Goal: Navigation & Orientation: Understand site structure

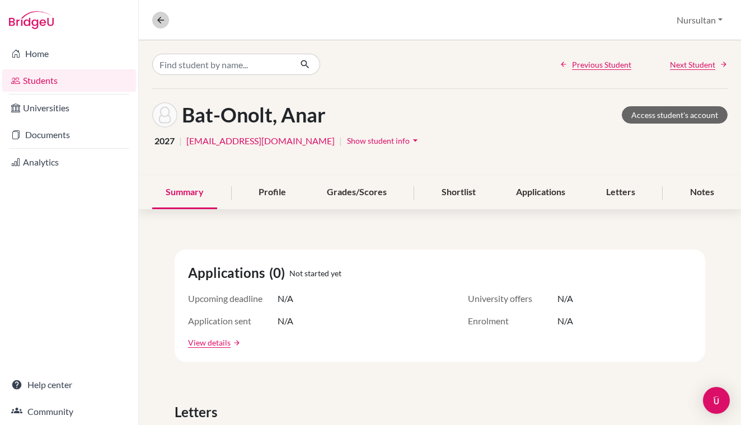
click at [161, 26] on button at bounding box center [160, 20] width 17 height 17
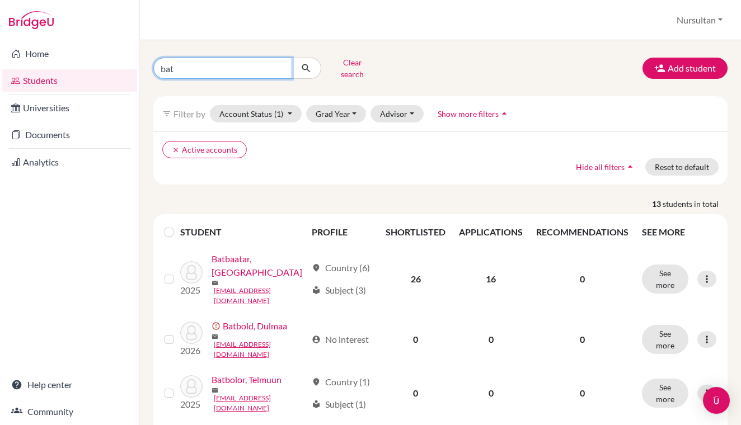
click at [279, 68] on input "bat" at bounding box center [222, 68] width 139 height 21
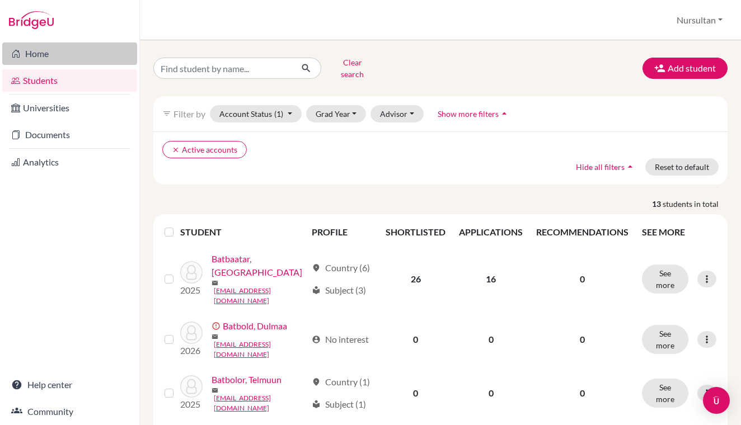
click at [69, 55] on link "Home" at bounding box center [69, 54] width 135 height 22
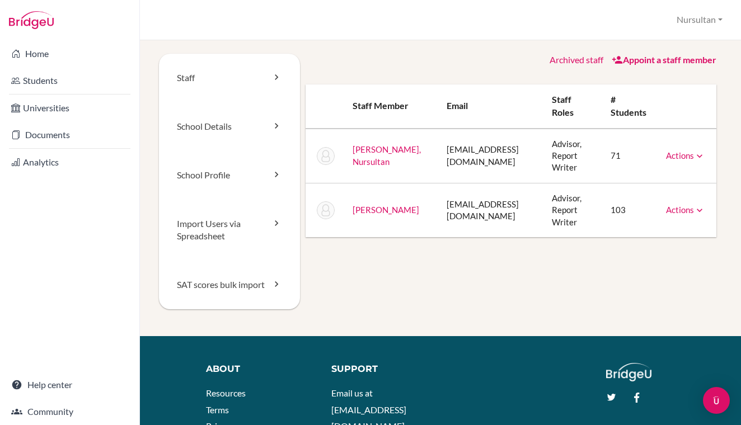
click at [372, 157] on link "Sadykov, Nursultan" at bounding box center [387, 155] width 68 height 22
click at [269, 127] on link "School Details" at bounding box center [229, 126] width 141 height 49
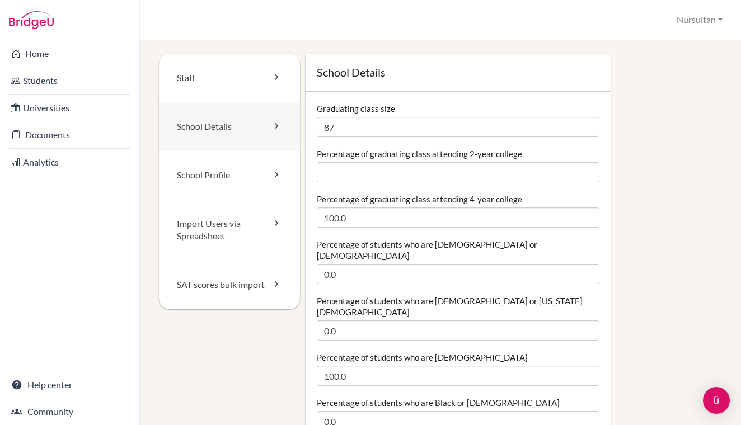
click at [243, 129] on link "School Details" at bounding box center [229, 126] width 141 height 49
click at [245, 178] on link "School Profile" at bounding box center [229, 175] width 141 height 49
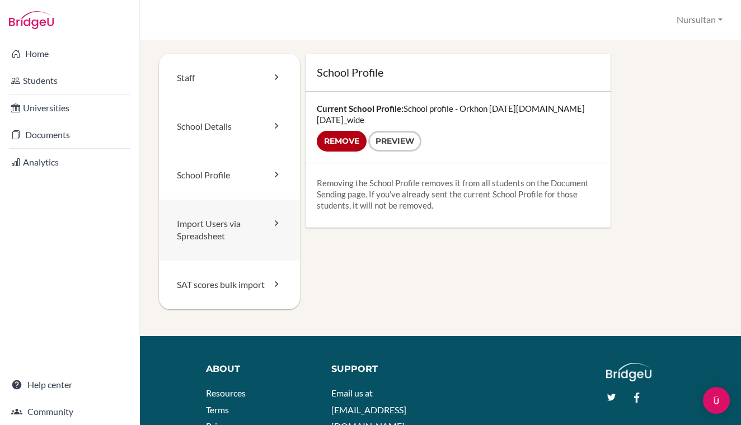
click at [241, 219] on link "Import Users via Spreadsheet" at bounding box center [229, 231] width 141 height 62
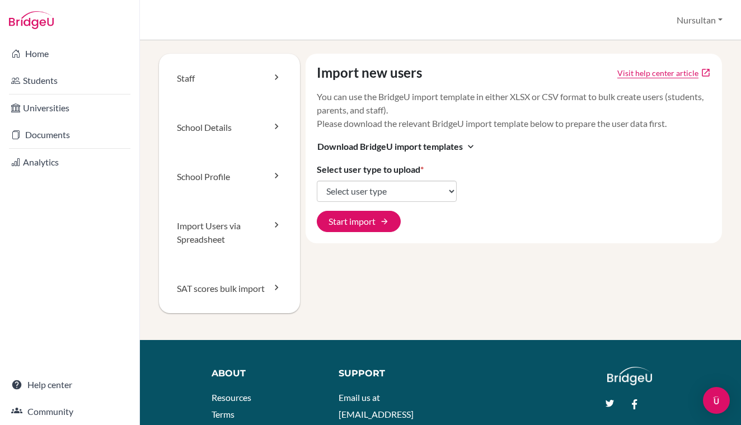
click at [234, 275] on link "SAT scores bulk import" at bounding box center [229, 288] width 141 height 49
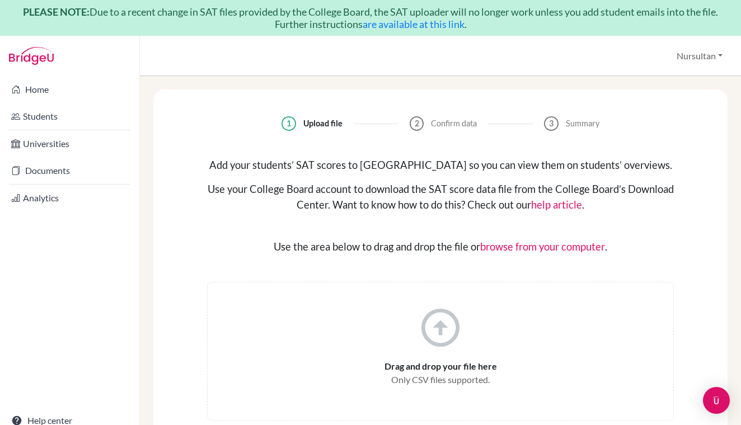
click at [692, 55] on button "Nursultan" at bounding box center [700, 55] width 56 height 21
click at [672, 101] on link "School Settings" at bounding box center [685, 100] width 88 height 18
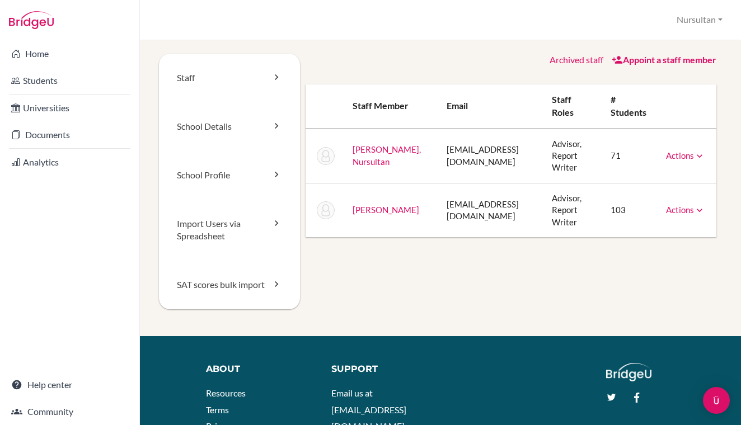
click at [693, 153] on link "Actions" at bounding box center [685, 156] width 39 height 10
click at [702, 24] on button "Nursultan" at bounding box center [700, 20] width 56 height 21
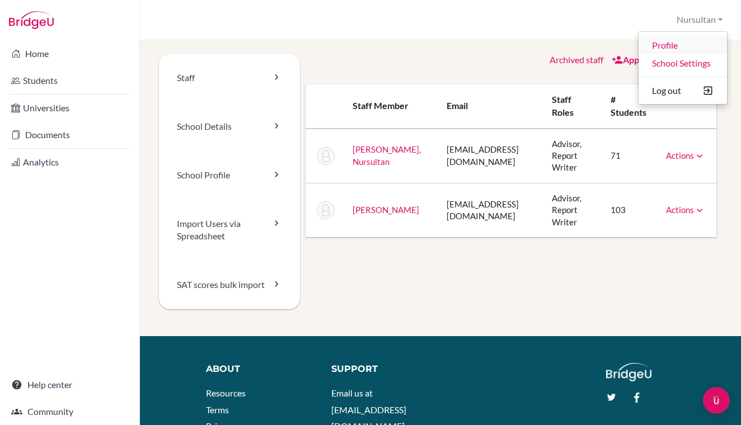
click at [673, 46] on link "Profile" at bounding box center [682, 45] width 88 height 18
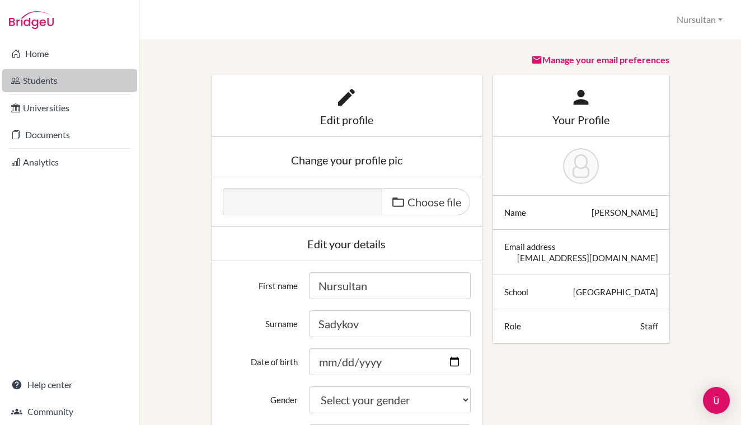
click at [54, 83] on link "Students" at bounding box center [69, 80] width 135 height 22
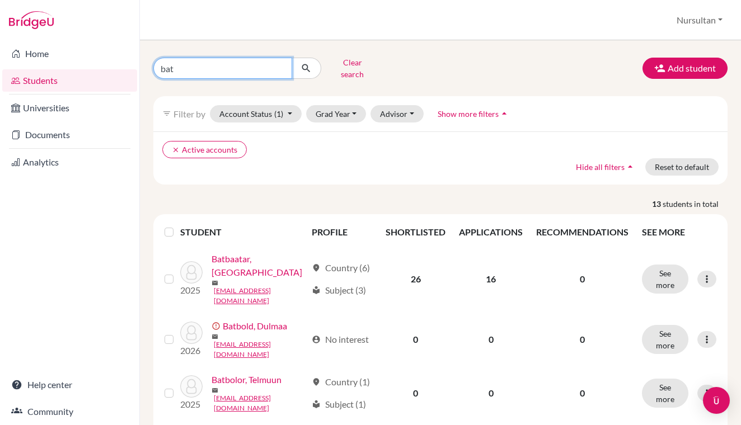
click at [278, 65] on input "bat" at bounding box center [222, 68] width 139 height 21
click at [420, 53] on div "Clear search Add student filter_list Filter by Account Status (1) Active accoun…" at bounding box center [440, 232] width 601 height 385
click at [337, 71] on button "Clear search" at bounding box center [352, 68] width 62 height 29
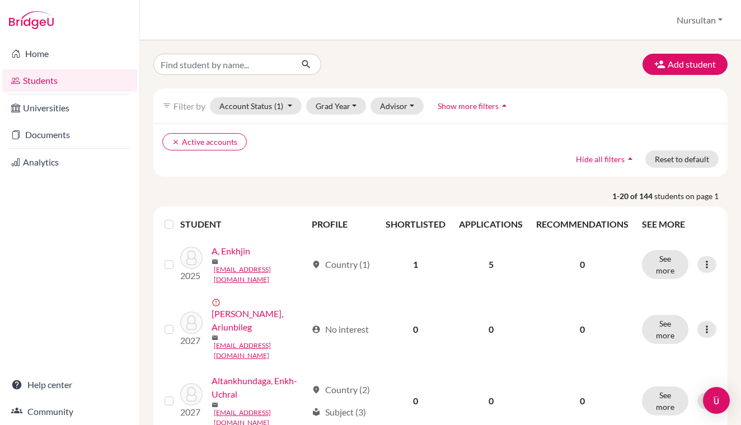
click at [697, 23] on button "Nursultan" at bounding box center [700, 20] width 56 height 21
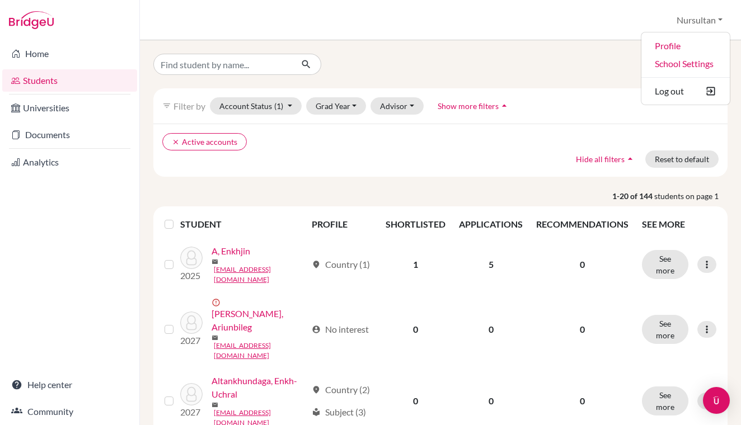
click at [565, 27] on div "Students overview Nursultan Profile School Settings Log out" at bounding box center [440, 20] width 601 height 40
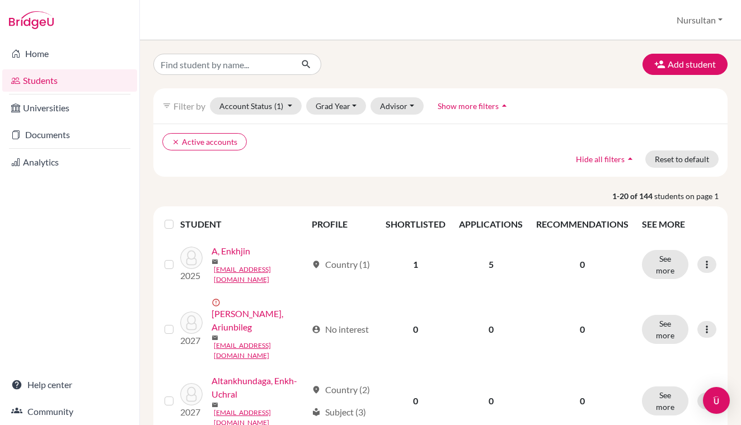
click at [702, 26] on button "Nursultan" at bounding box center [700, 20] width 56 height 21
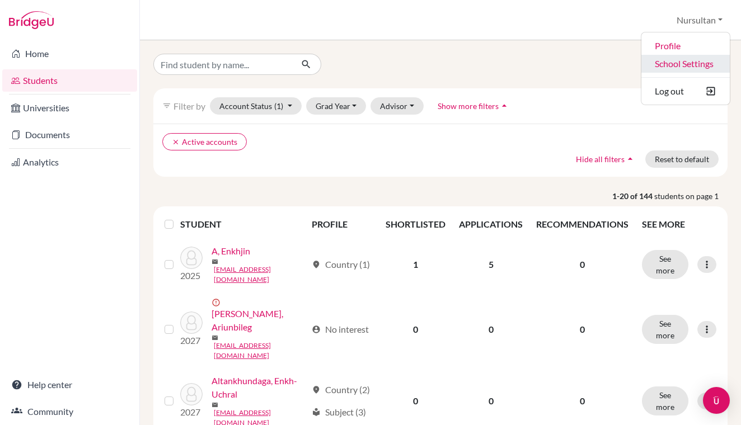
click at [683, 67] on link "School Settings" at bounding box center [685, 64] width 88 height 18
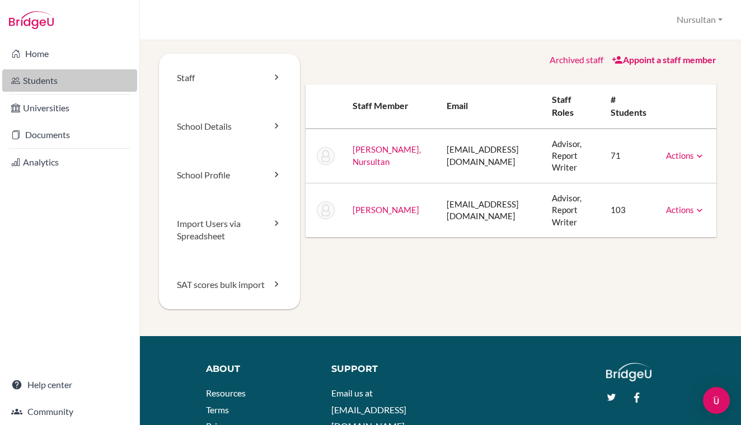
click at [68, 82] on link "Students" at bounding box center [69, 80] width 135 height 22
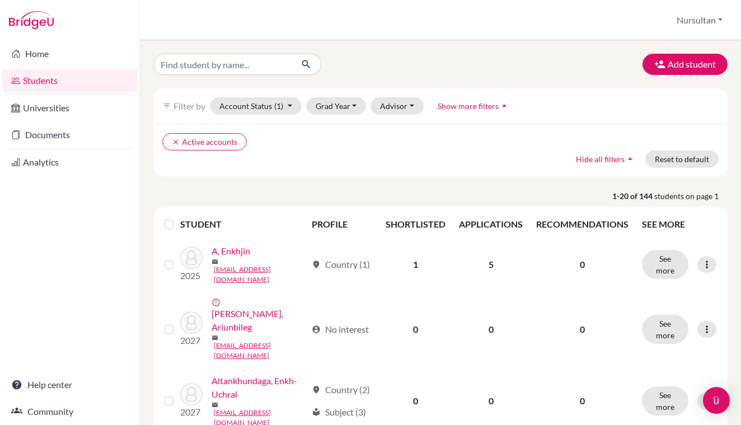
click at [181, 105] on span "Filter by" at bounding box center [189, 106] width 32 height 11
click at [281, 113] on button "Account Status (1)" at bounding box center [256, 105] width 92 height 17
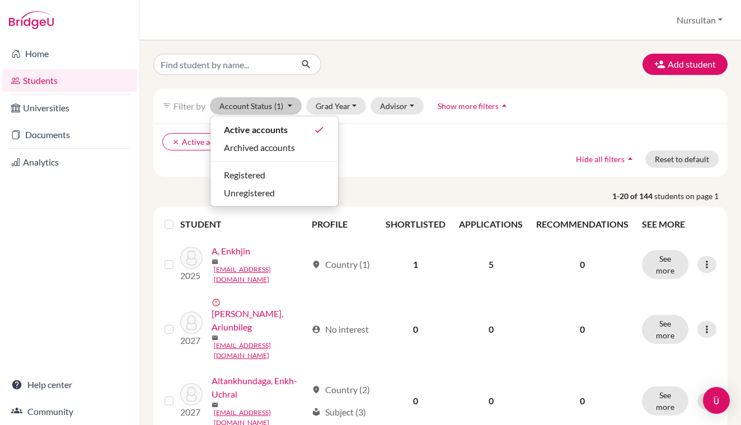
click at [281, 113] on button "Account Status (1)" at bounding box center [256, 105] width 92 height 17
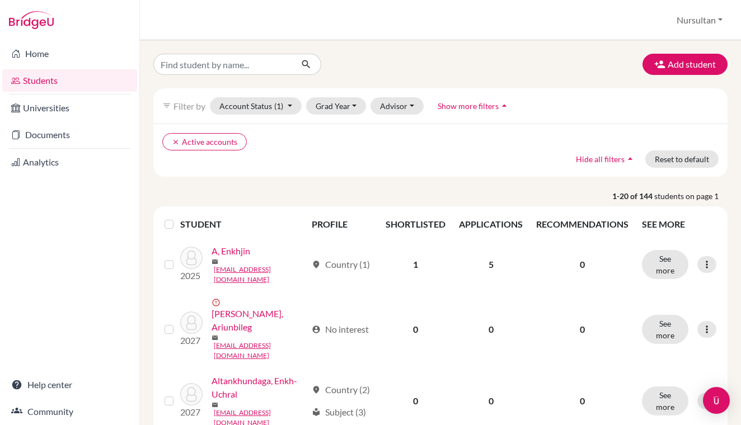
click at [451, 108] on span "Show more filters" at bounding box center [468, 106] width 61 height 10
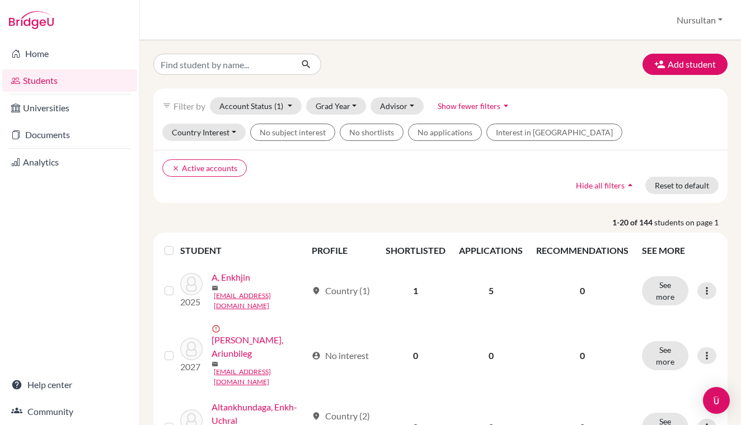
click at [451, 108] on span "Show fewer filters" at bounding box center [469, 106] width 63 height 10
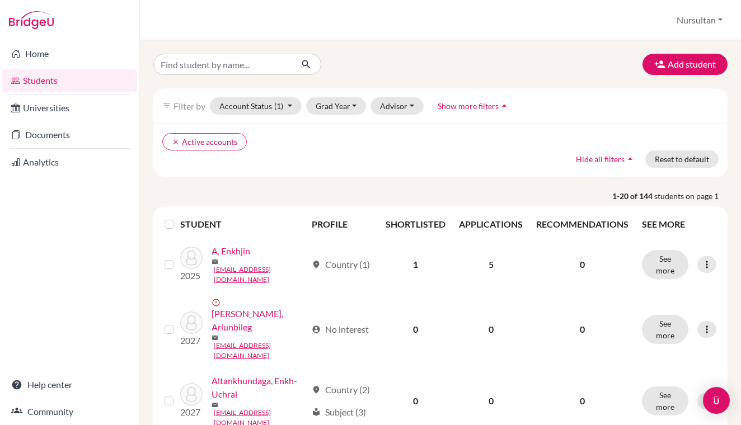
click at [178, 218] on label at bounding box center [178, 218] width 0 height 0
click at [0, 0] on input "checkbox" at bounding box center [0, 0] width 0 height 0
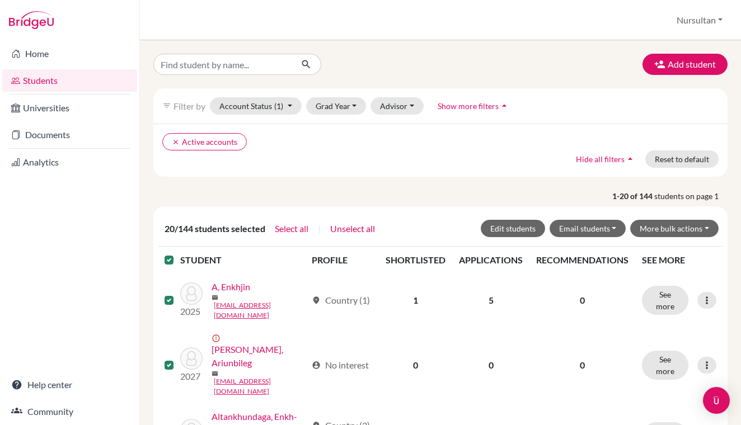
click at [193, 199] on p "1-20 of 144 students on page 1" at bounding box center [440, 196] width 591 height 12
click at [179, 142] on icon "clear" at bounding box center [176, 142] width 8 height 8
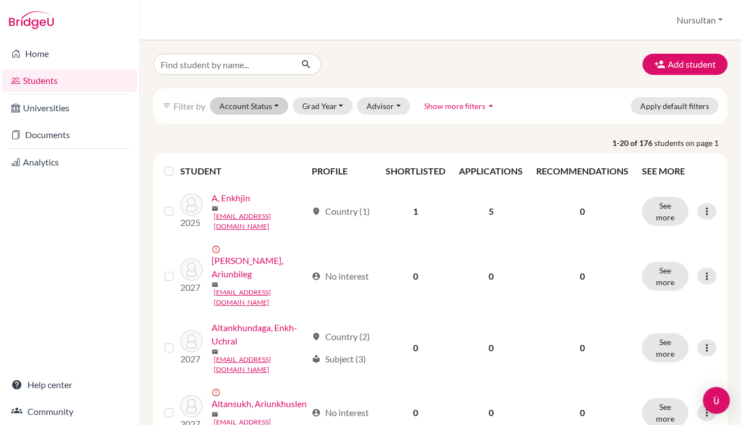
click at [270, 101] on button "Account Status" at bounding box center [249, 105] width 78 height 17
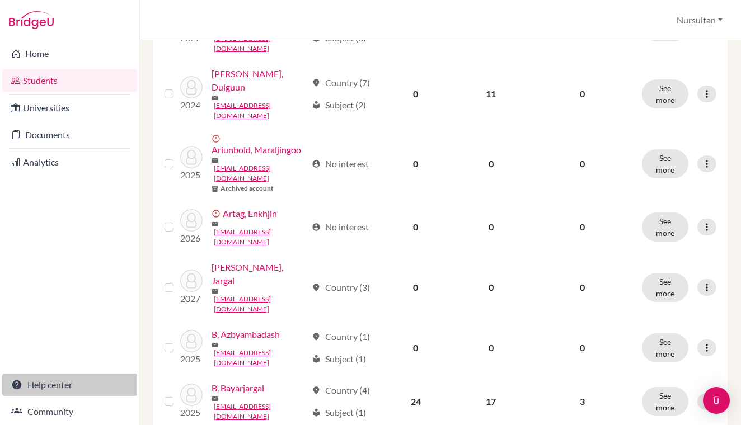
click at [40, 384] on link "Help center" at bounding box center [69, 385] width 135 height 22
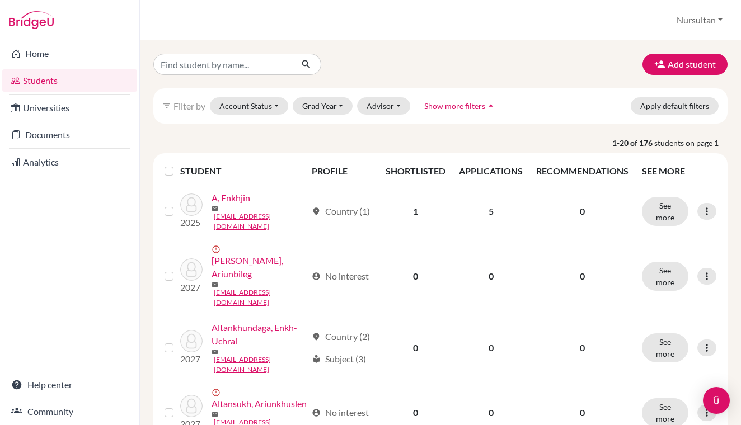
click at [468, 103] on span "Show more filters" at bounding box center [454, 106] width 61 height 10
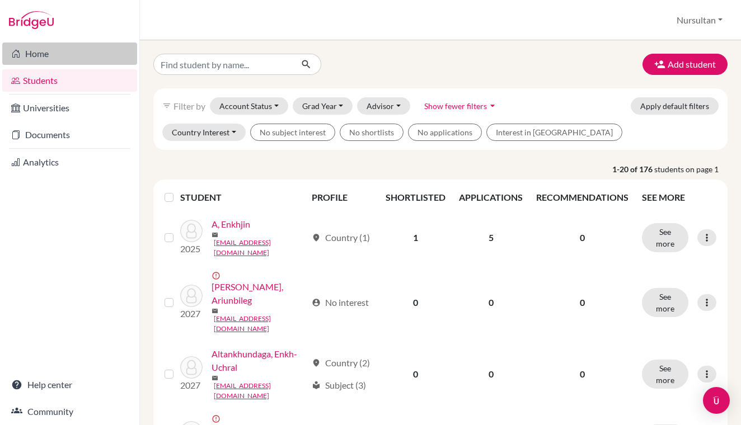
click at [44, 54] on link "Home" at bounding box center [69, 54] width 135 height 22
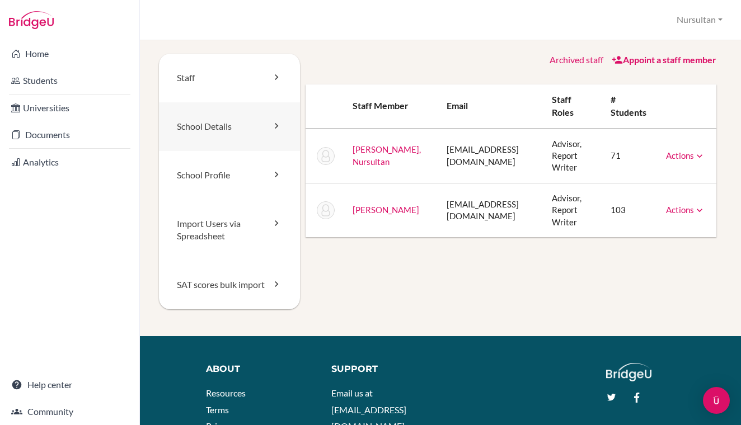
click at [261, 128] on link "School Details" at bounding box center [229, 126] width 141 height 49
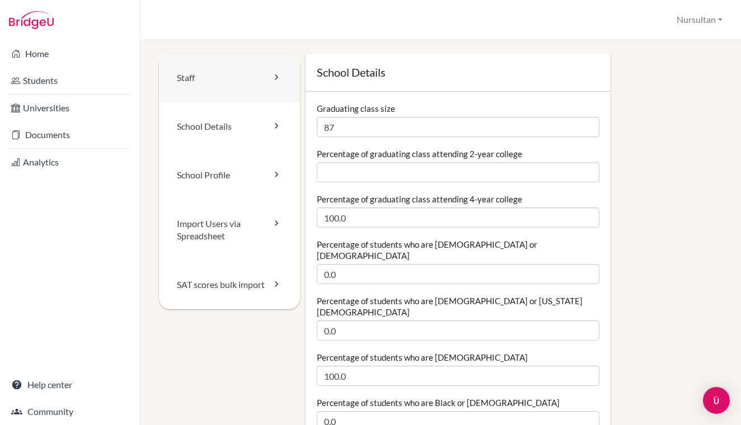
click at [279, 89] on link "Staff" at bounding box center [229, 78] width 141 height 49
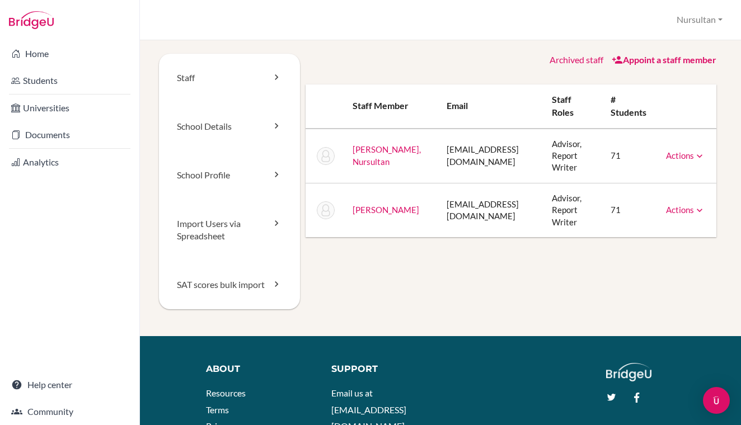
click at [682, 157] on link "Actions" at bounding box center [685, 156] width 39 height 10
click at [688, 120] on th at bounding box center [686, 106] width 59 height 44
click at [616, 157] on td "71" at bounding box center [629, 156] width 55 height 55
click at [614, 105] on th "# students" at bounding box center [629, 106] width 55 height 44
click at [29, 63] on link "Home" at bounding box center [69, 54] width 135 height 22
